Goal: Information Seeking & Learning: Learn about a topic

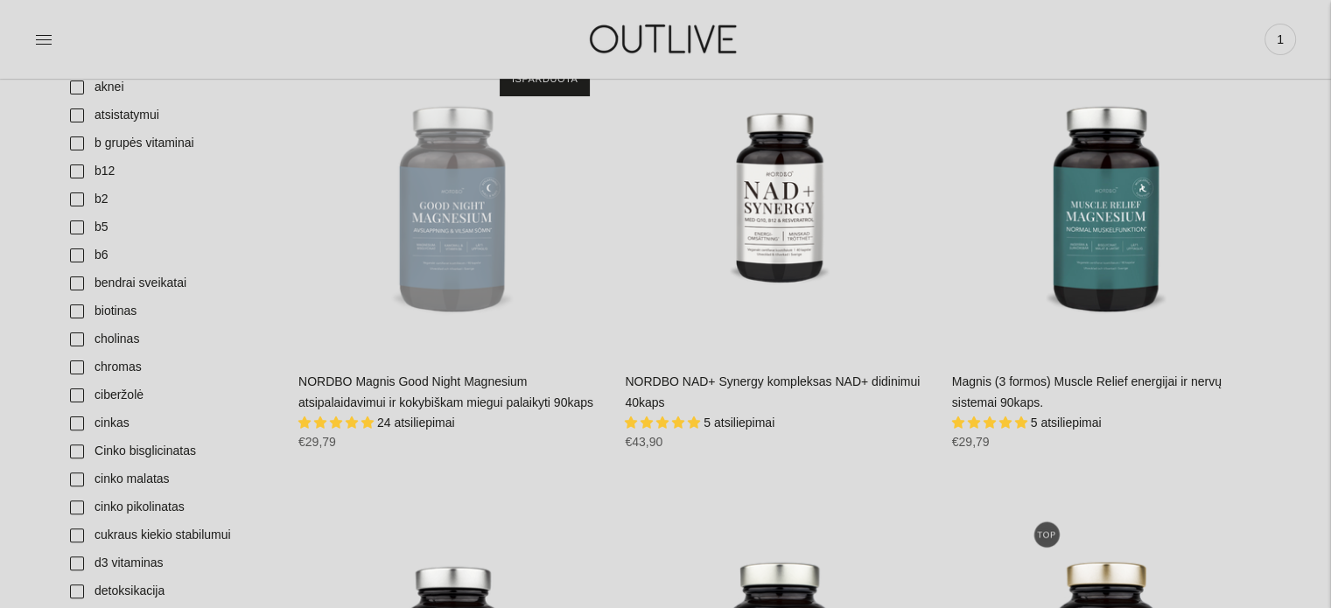
scroll to position [438, 0]
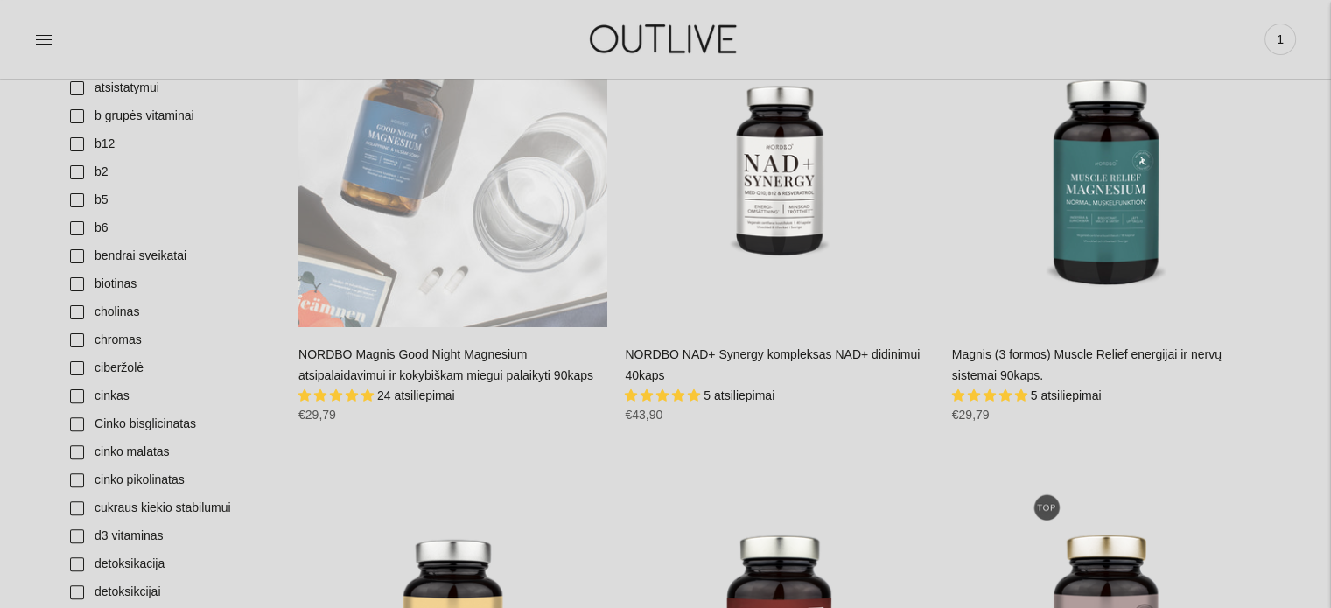
click at [455, 223] on div "NORDBO Magnis Good Night Magnesium atsipalaidavimui ir kokybiškam miegui palaik…" at bounding box center [452, 172] width 309 height 309
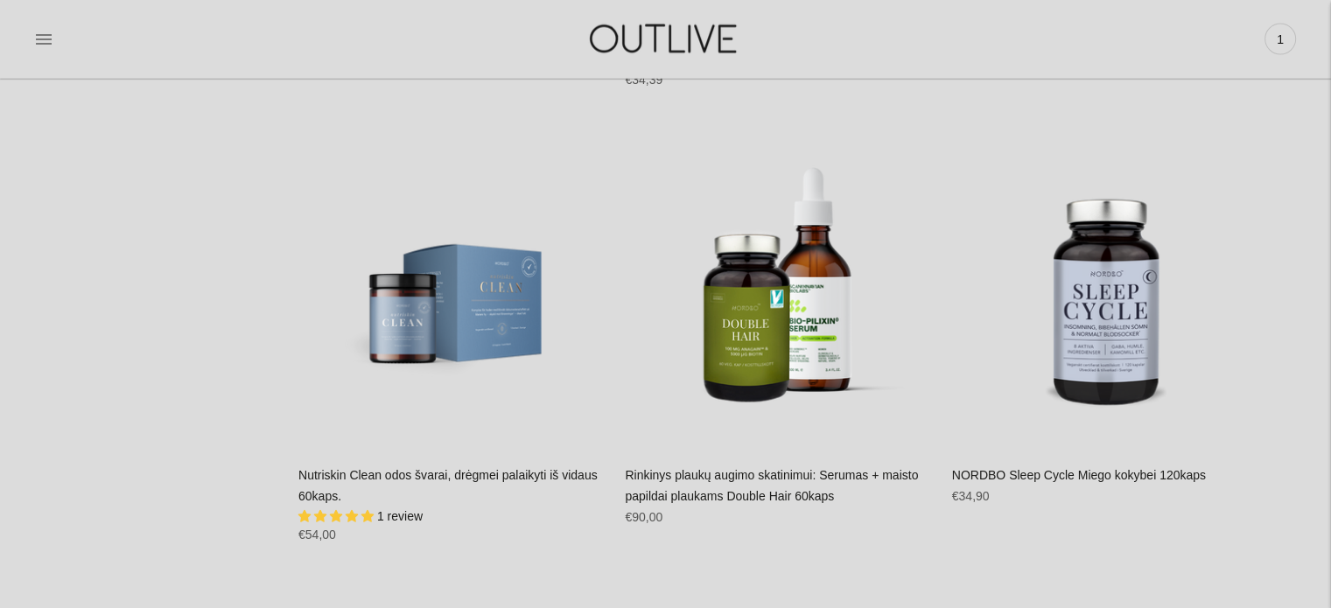
scroll to position [4288, 0]
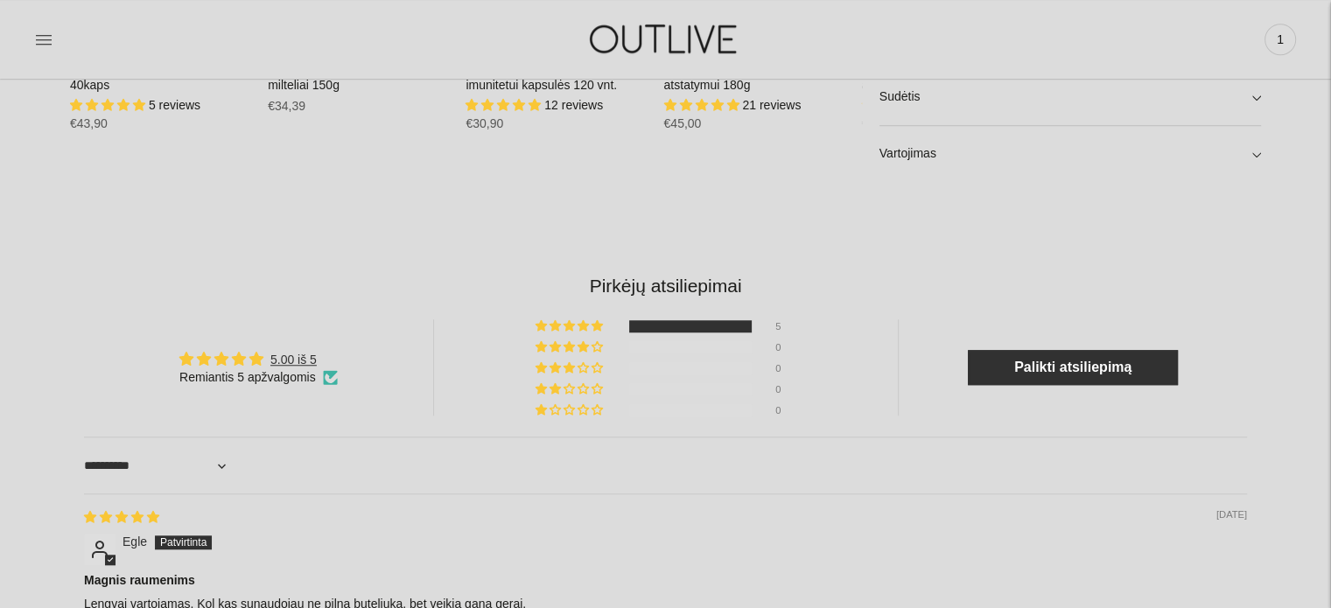
scroll to position [1138, 0]
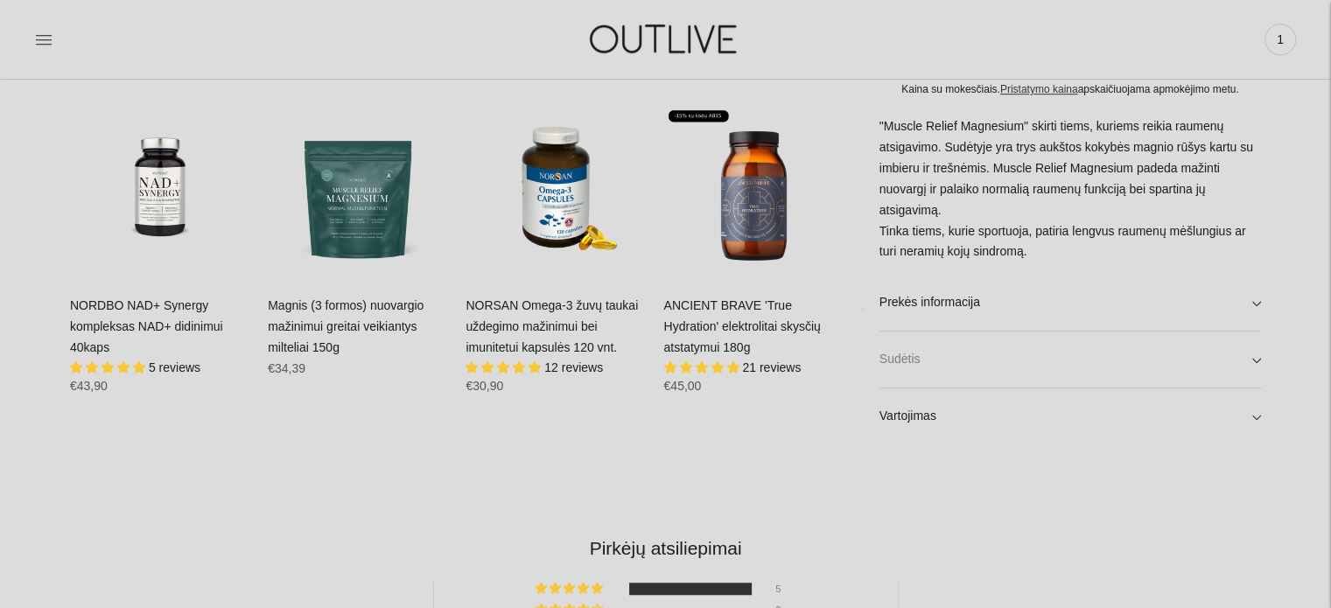
click at [984, 373] on link "Sudėtis" at bounding box center [1070, 360] width 382 height 56
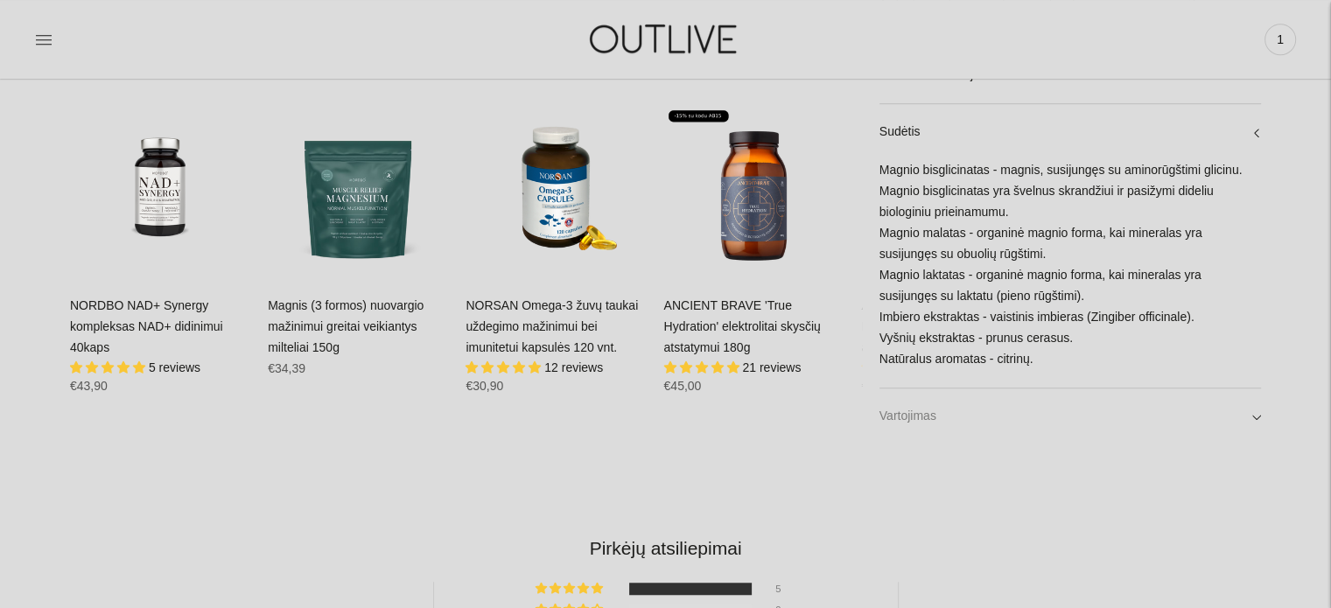
click at [1019, 423] on link "Vartojimas" at bounding box center [1070, 417] width 382 height 56
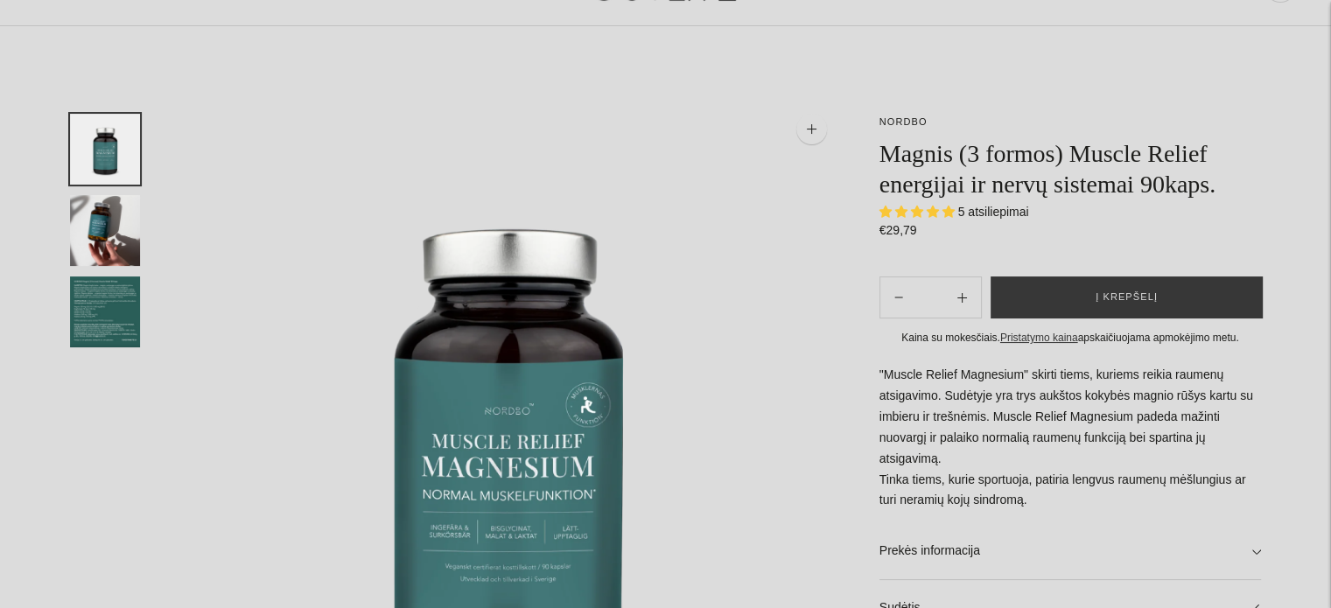
scroll to position [0, 0]
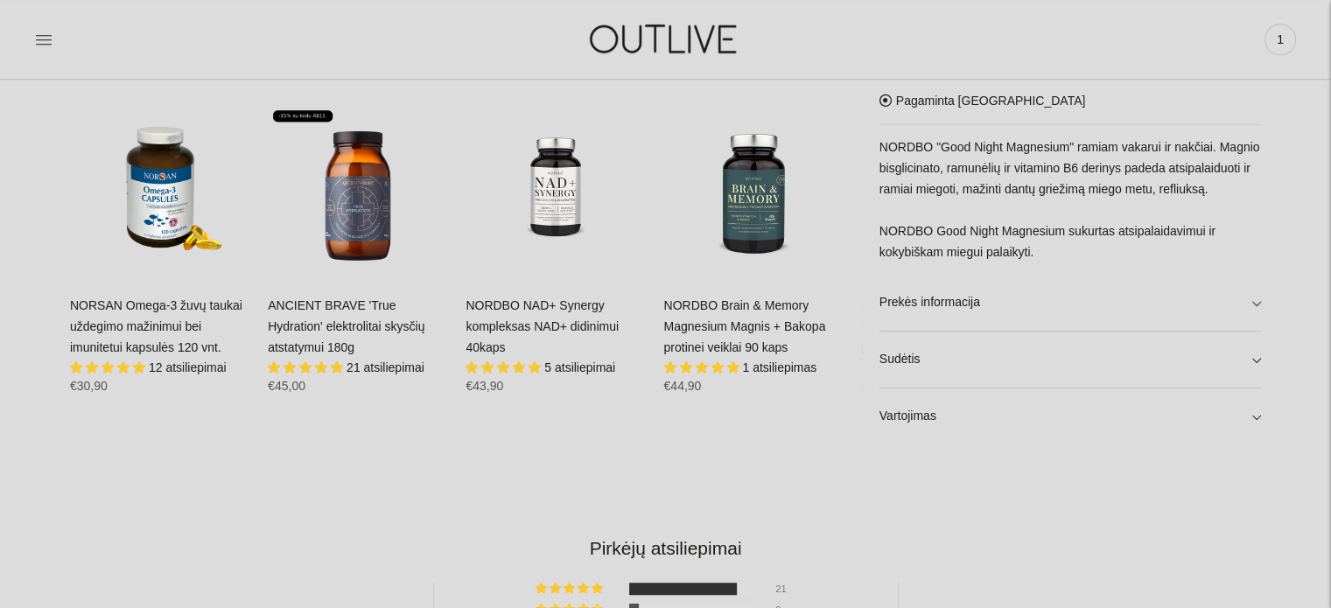
scroll to position [1129, 0]
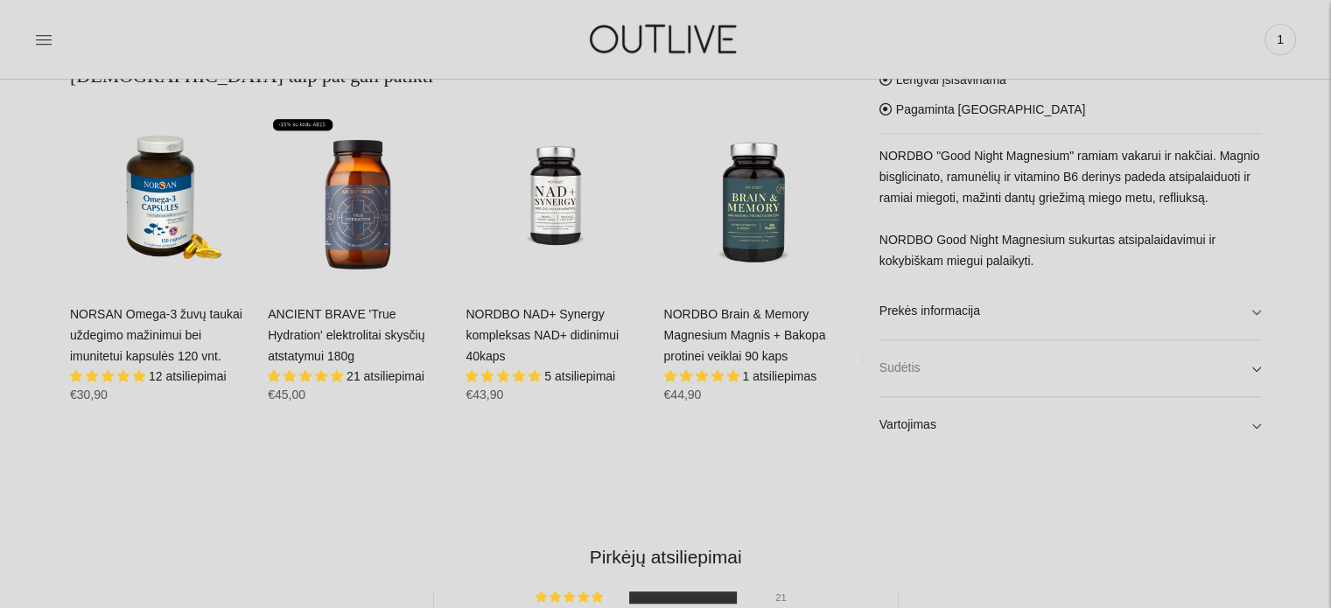
click at [958, 364] on link "Sudėtis" at bounding box center [1070, 368] width 382 height 56
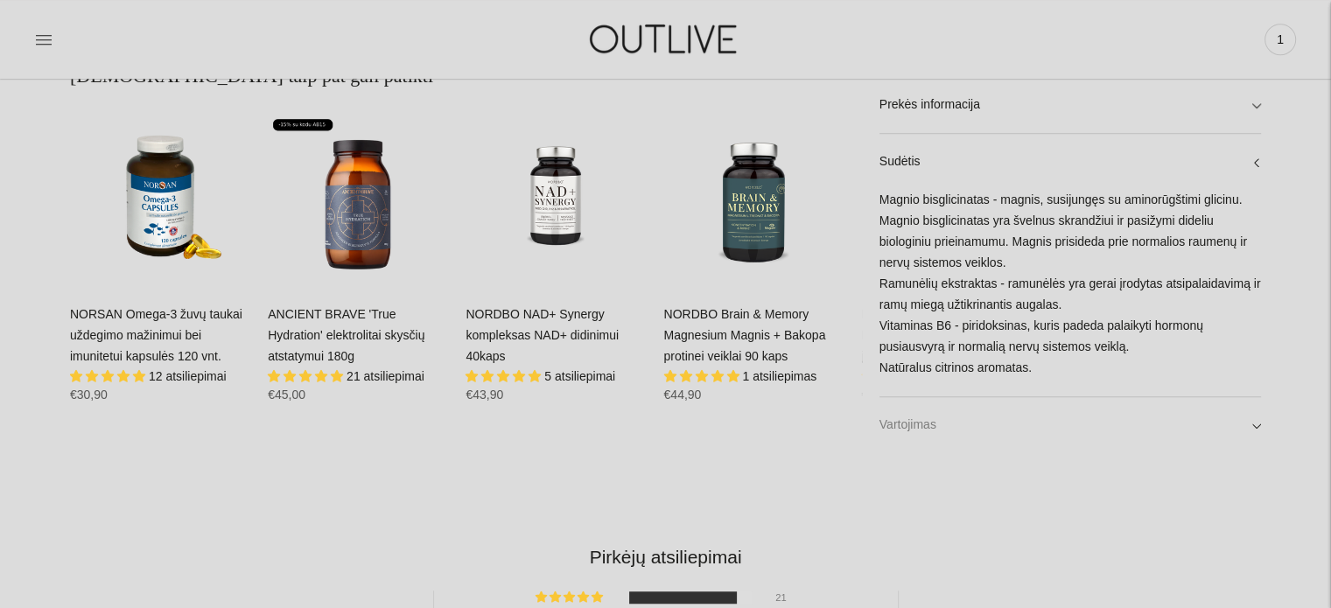
click at [952, 430] on link "Vartojimas" at bounding box center [1070, 425] width 382 height 56
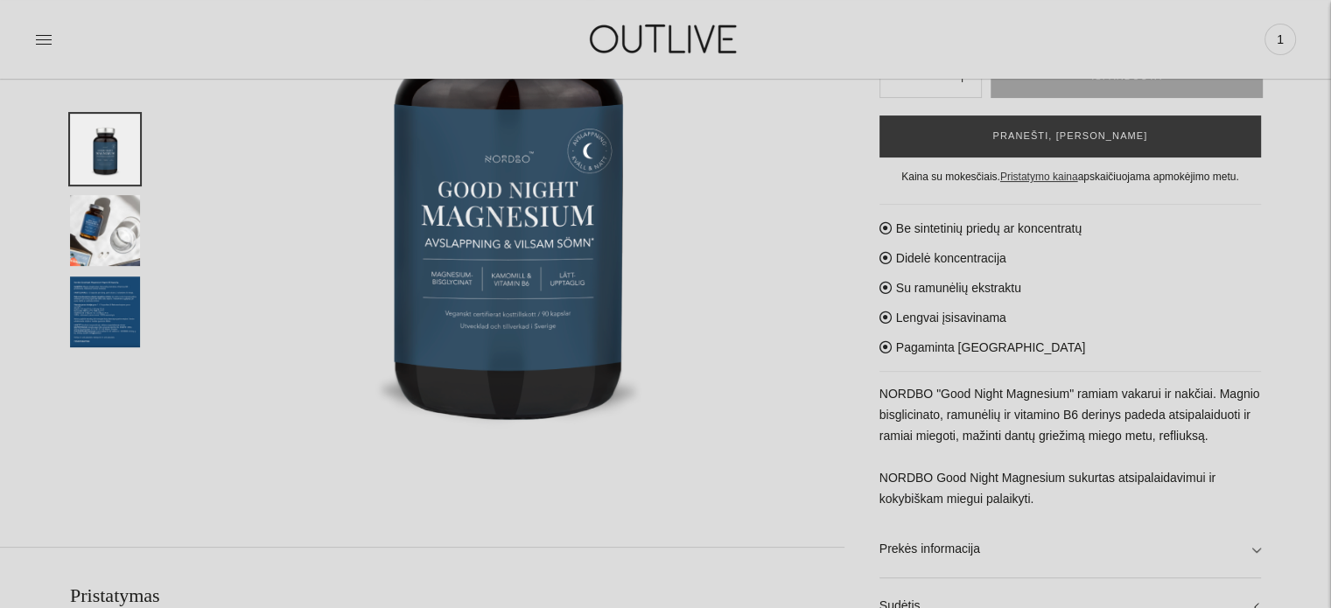
scroll to position [166, 0]
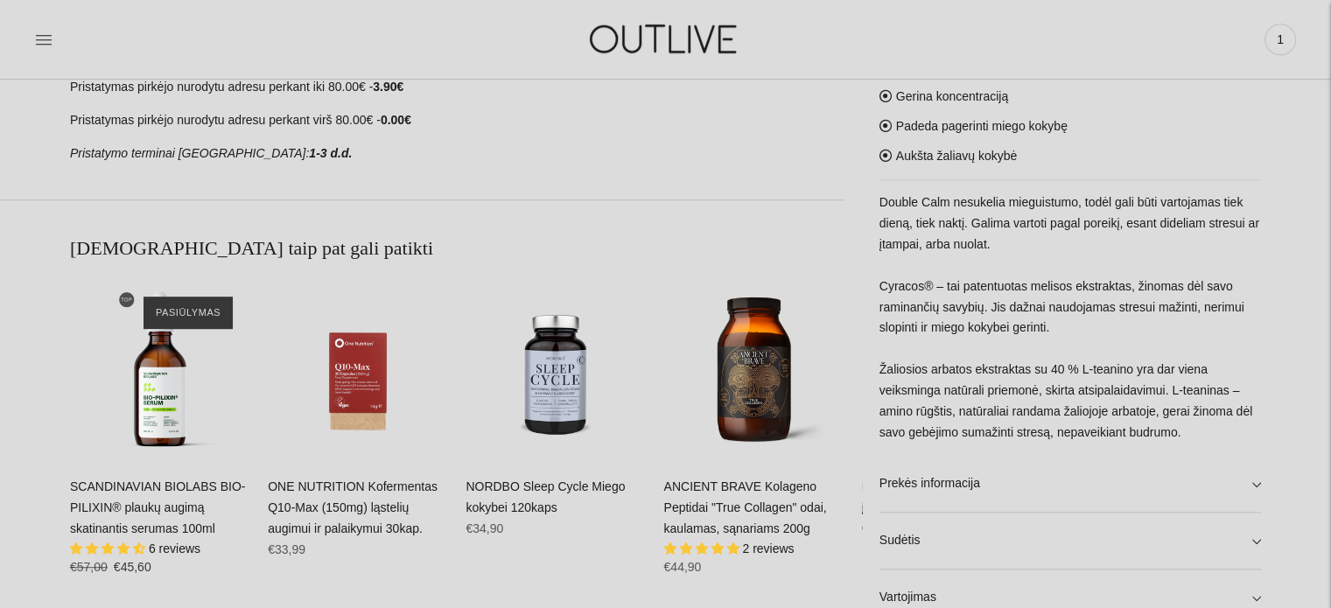
scroll to position [1050, 0]
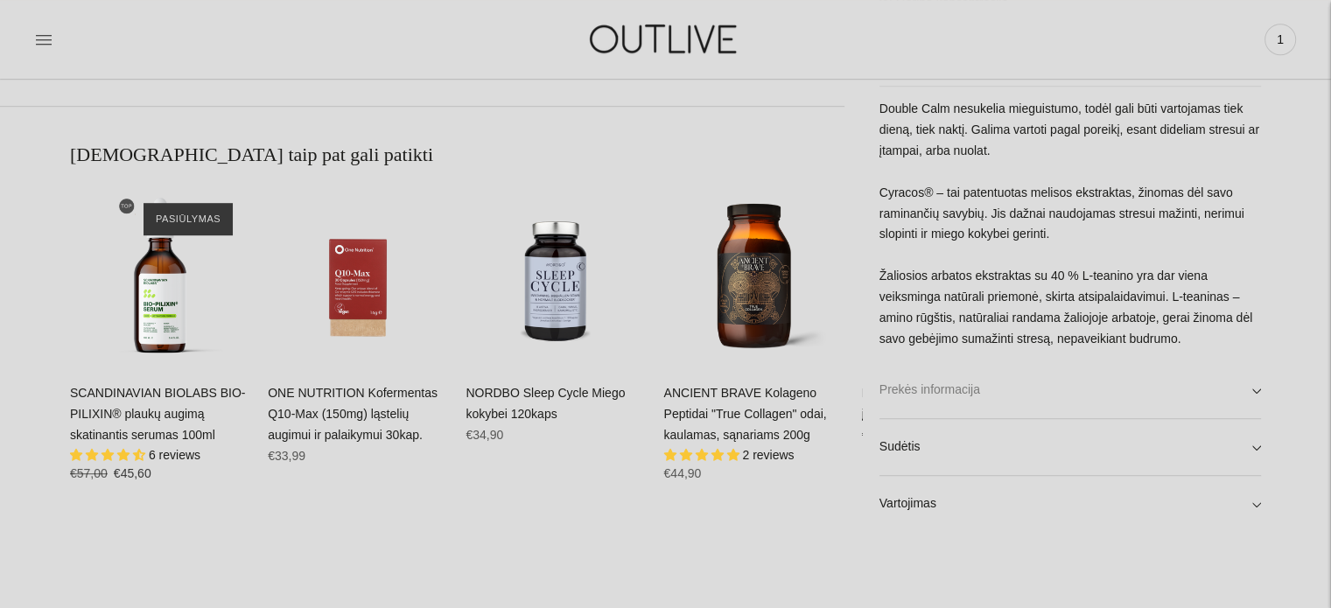
click at [1107, 398] on link "Prekės informacija" at bounding box center [1070, 390] width 382 height 56
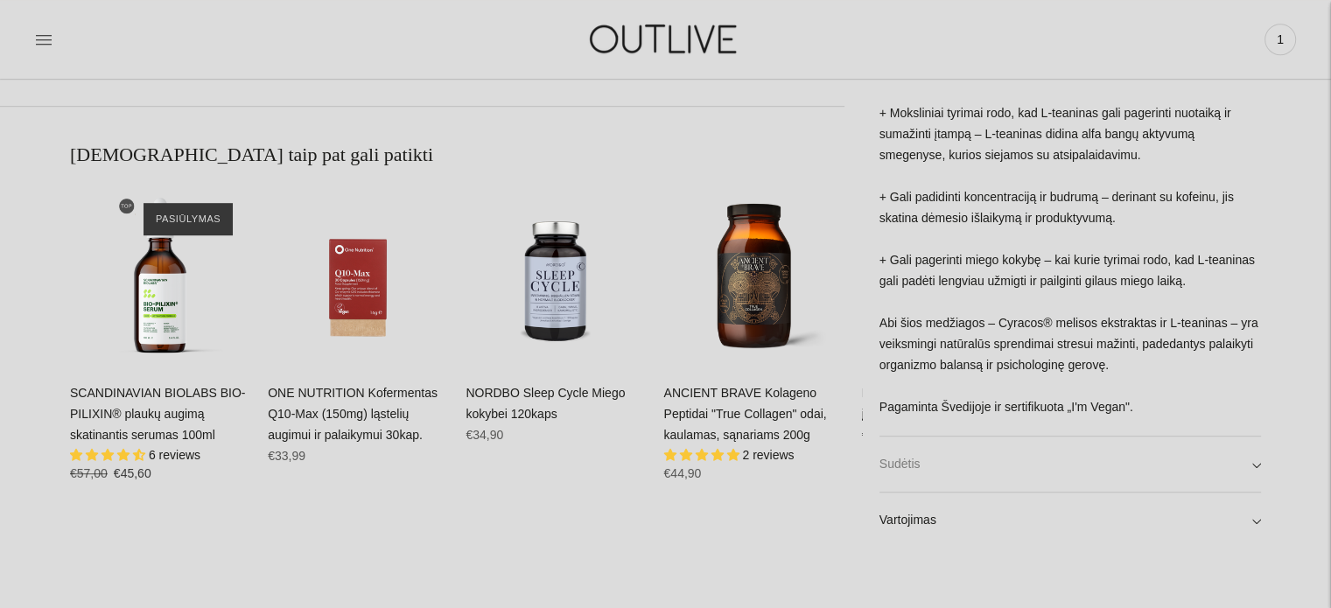
click at [1043, 456] on link "Sudėtis" at bounding box center [1070, 465] width 382 height 56
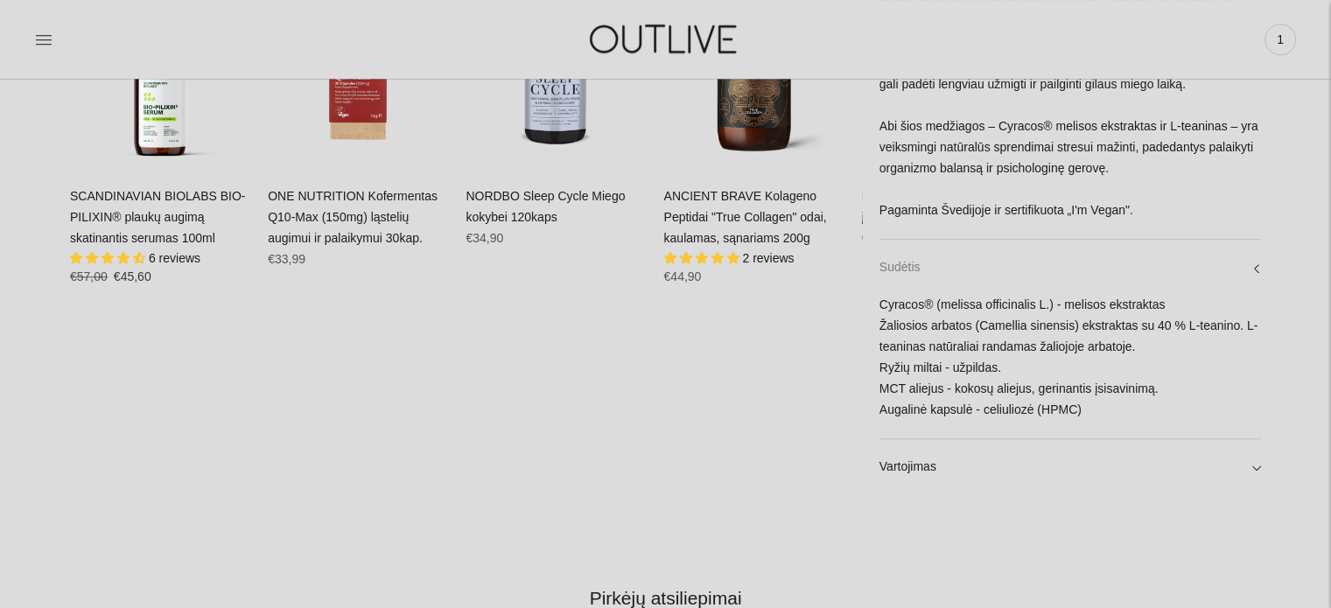
scroll to position [1313, 0]
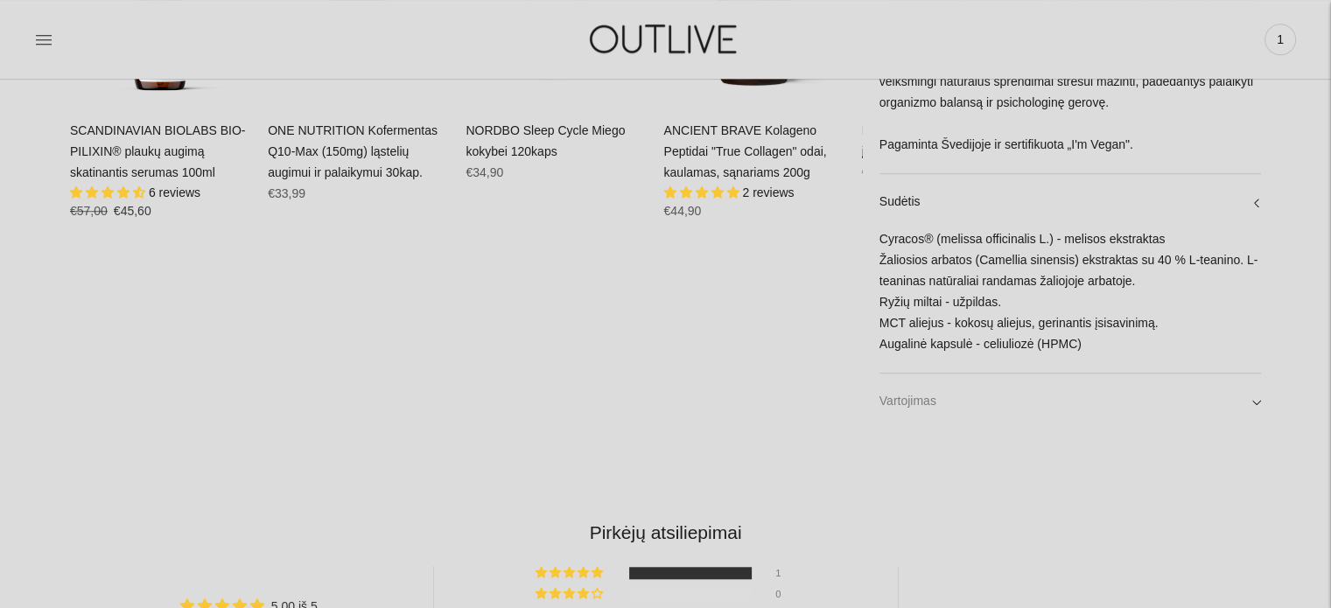
click at [1016, 401] on link "Vartojimas" at bounding box center [1070, 402] width 382 height 56
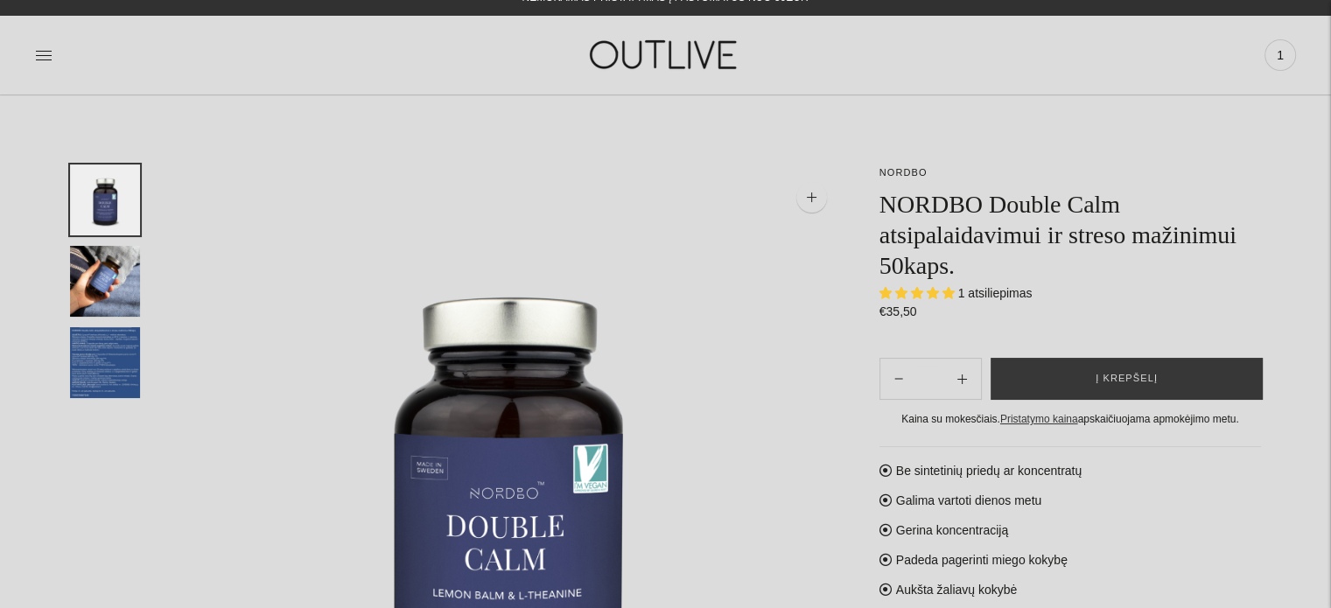
scroll to position [0, 0]
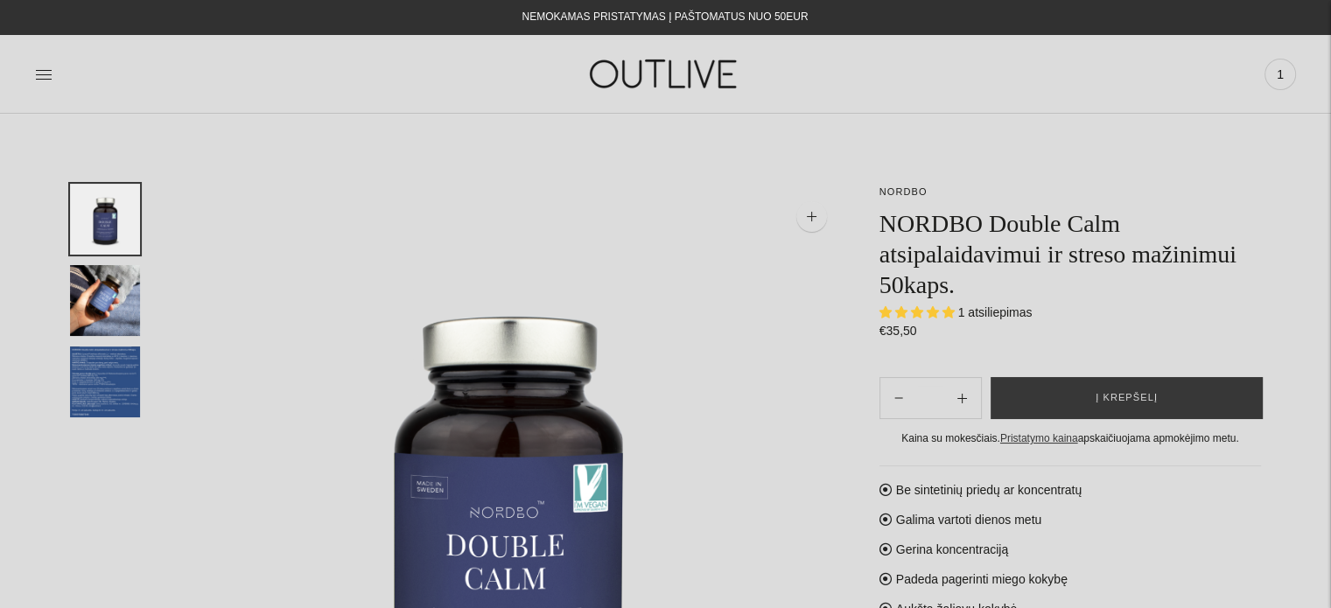
click at [115, 387] on img "Translation missing: en.general.accessibility.image_thumbail" at bounding box center [105, 382] width 70 height 71
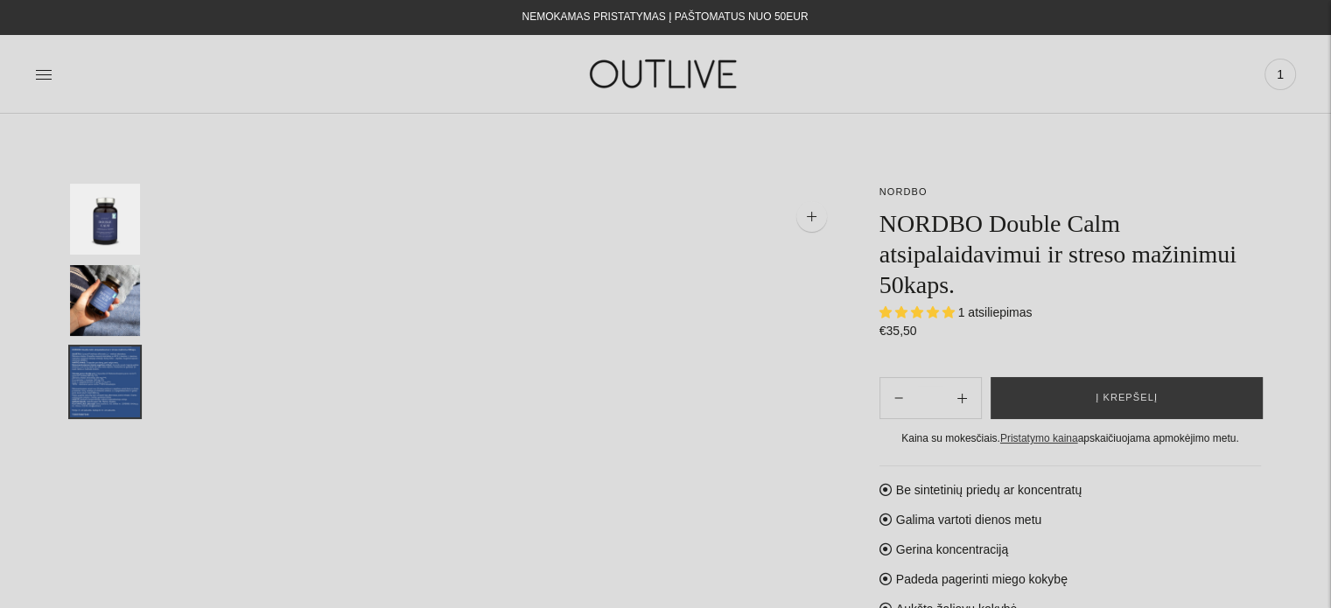
click at [115, 387] on img "Translation missing: en.general.accessibility.image_thumbail" at bounding box center [105, 382] width 70 height 71
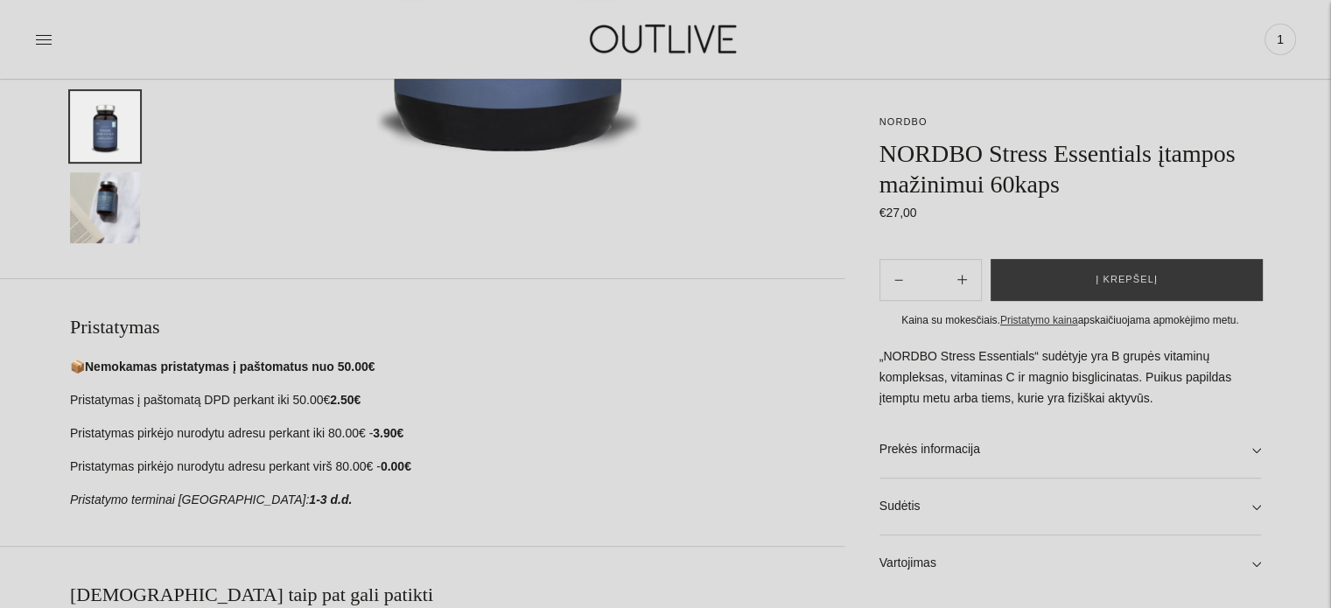
scroll to position [613, 0]
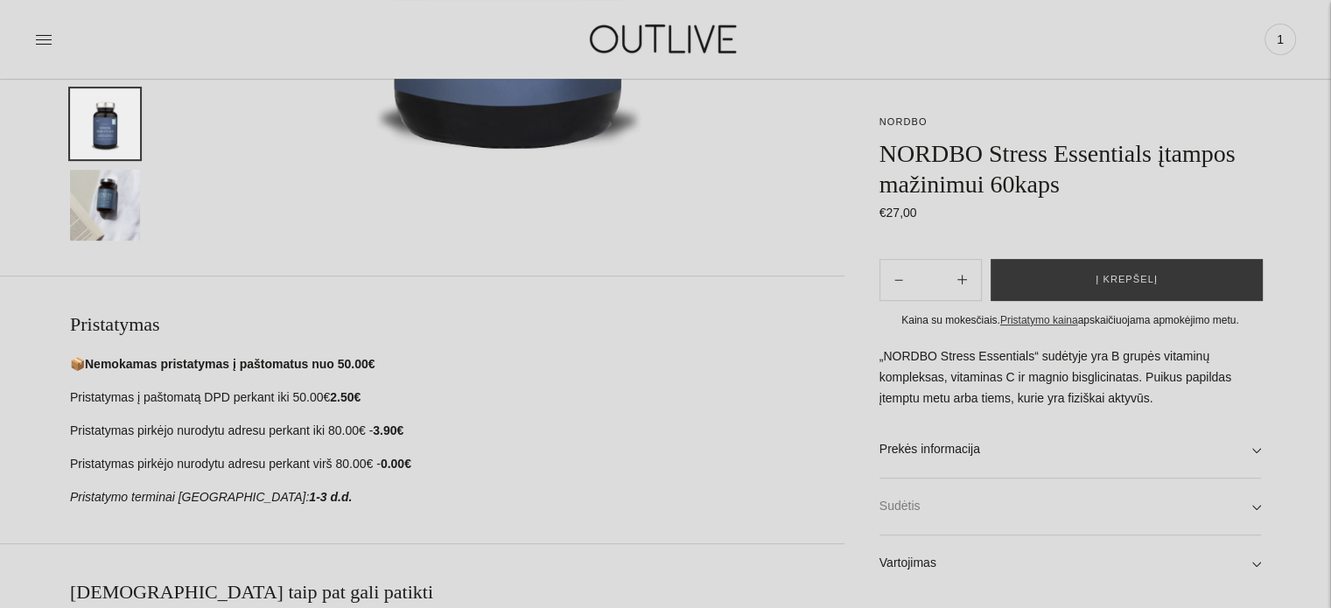
click at [969, 508] on link "Sudėtis" at bounding box center [1070, 507] width 382 height 56
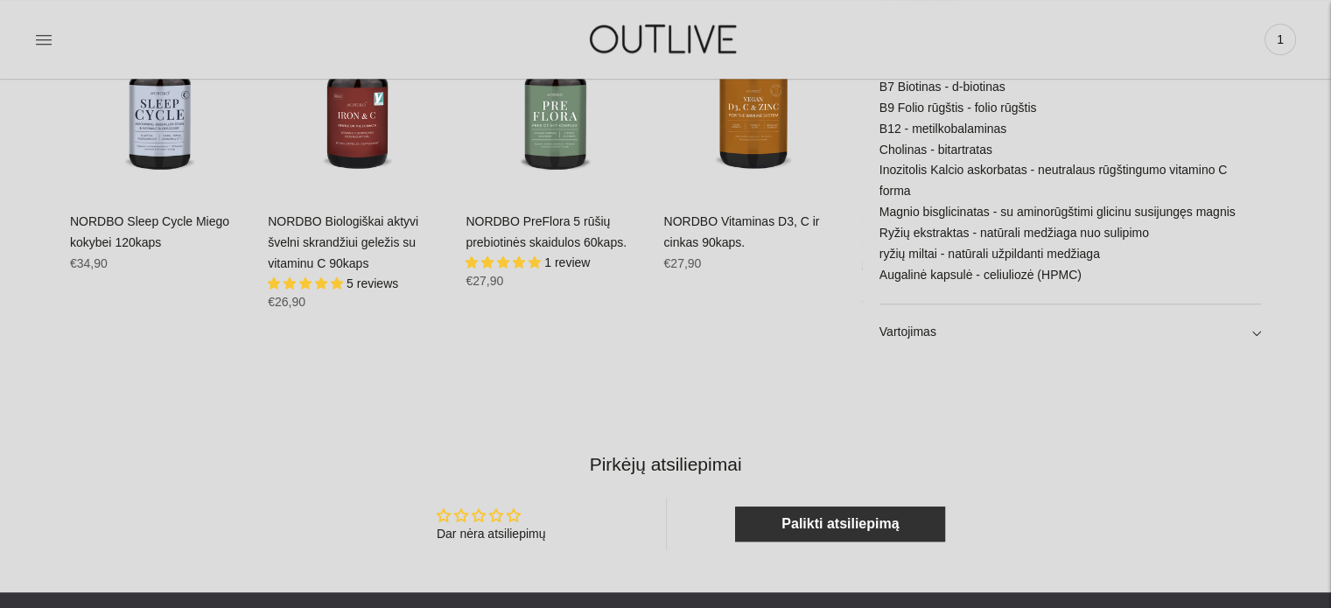
scroll to position [1225, 0]
